Goal: Task Accomplishment & Management: Use online tool/utility

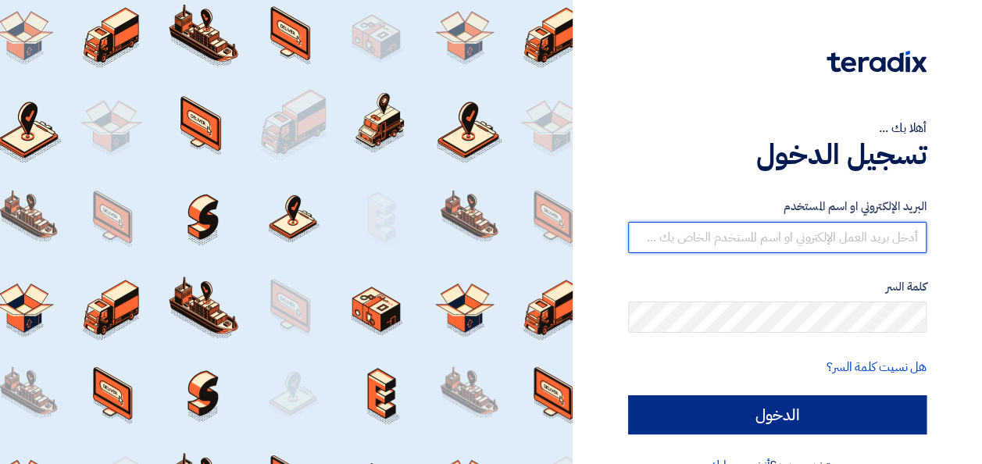
type input "[EMAIL_ADDRESS][DOMAIN_NAME]"
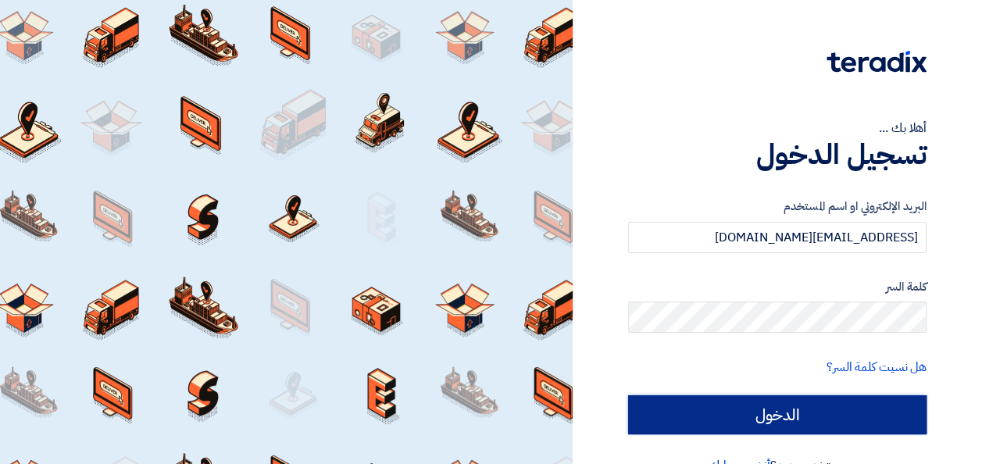
click at [783, 410] on input "الدخول" at bounding box center [777, 414] width 299 height 39
type input "Sign in"
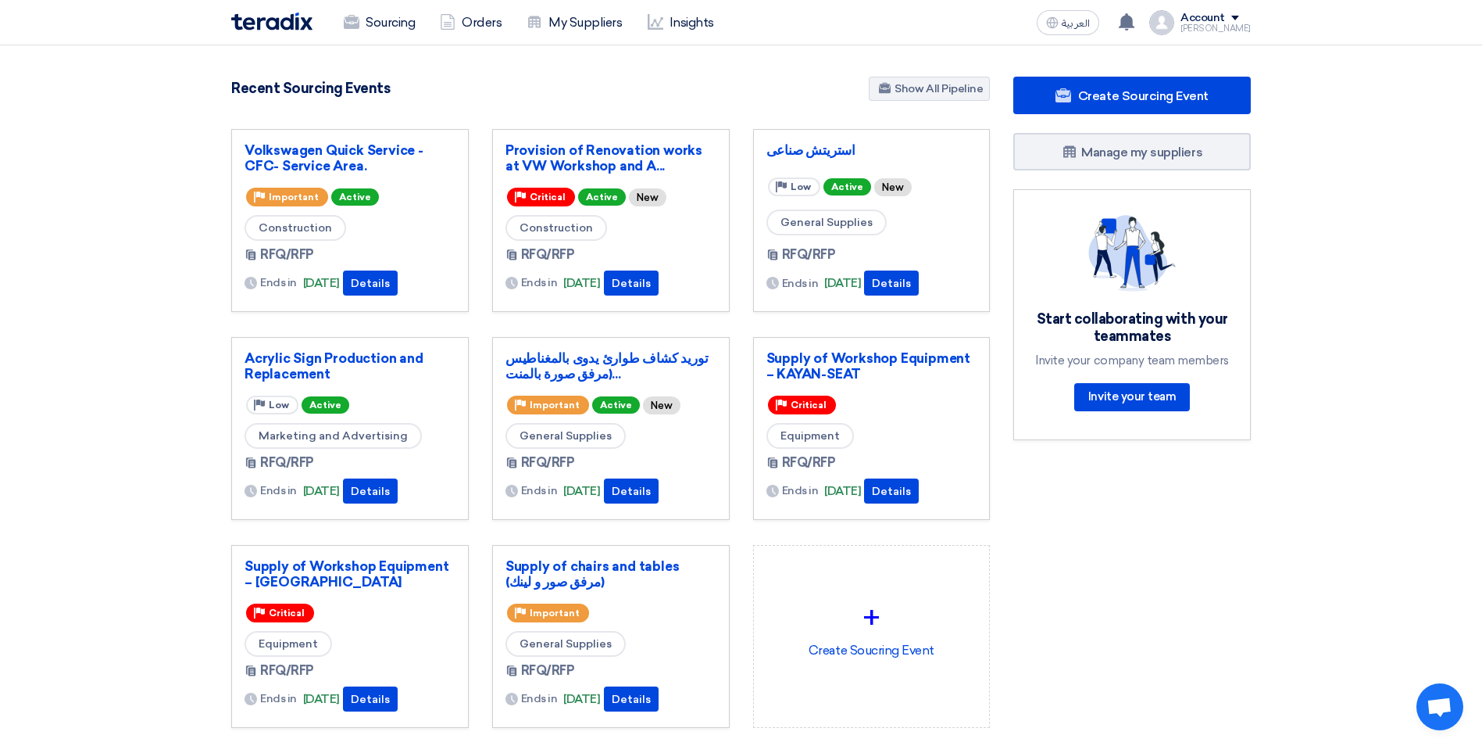
click at [1341, 324] on section "873 RFx remaining 9 Auctions remaining Create Sourcing Event" at bounding box center [741, 439] width 1482 height 789
